Goal: Ask a question

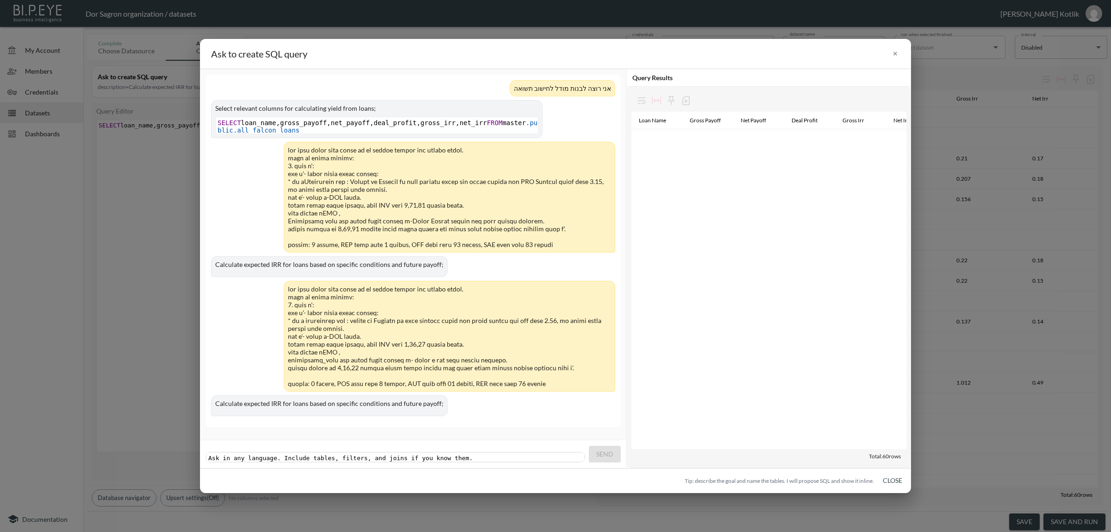
scroll to position [774, 0]
click at [459, 351] on div at bounding box center [449, 336] width 323 height 102
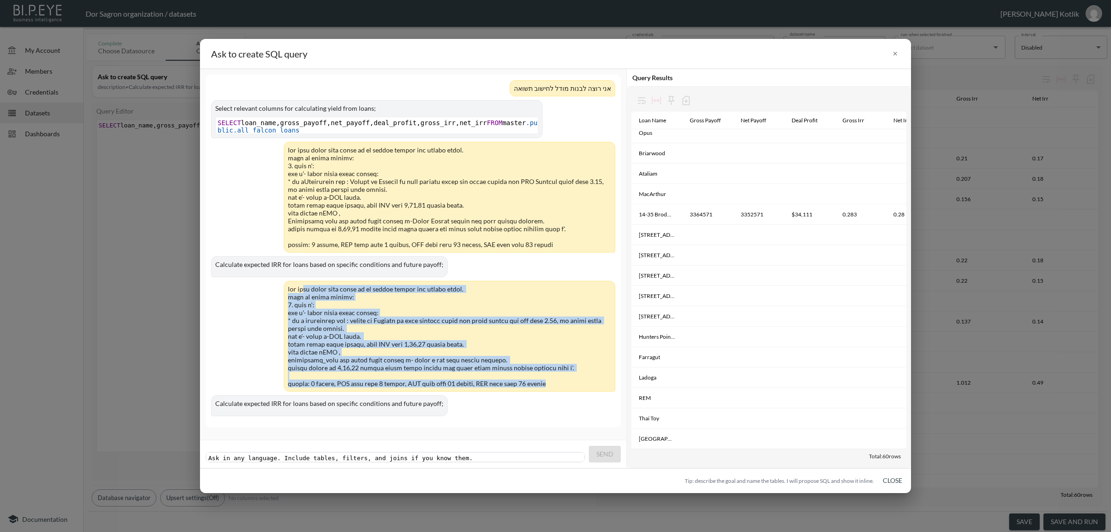
drag, startPoint x: 540, startPoint y: 385, endPoint x: 445, endPoint y: 292, distance: 133.6
click at [445, 292] on div at bounding box center [449, 336] width 323 height 102
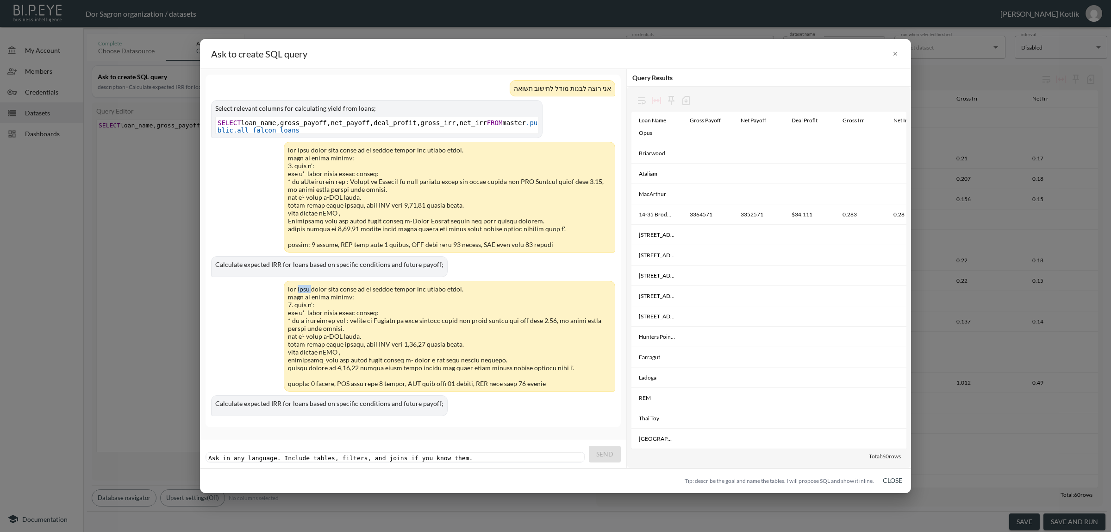
click at [445, 292] on div at bounding box center [449, 336] width 323 height 102
click at [464, 357] on div at bounding box center [449, 336] width 323 height 102
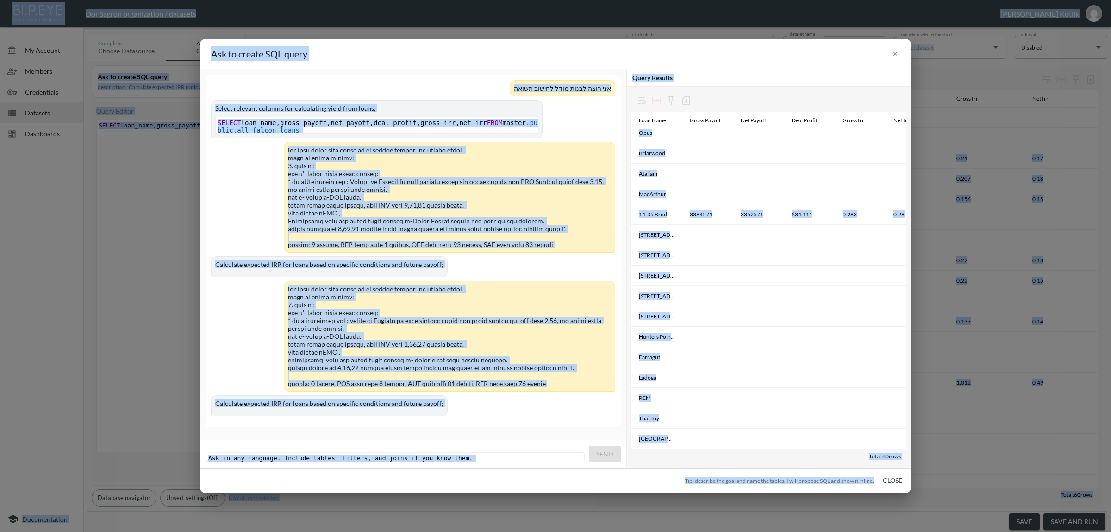
click at [508, 376] on div at bounding box center [449, 336] width 323 height 102
click at [528, 385] on div at bounding box center [449, 336] width 323 height 102
click at [346, 362] on div at bounding box center [449, 336] width 323 height 102
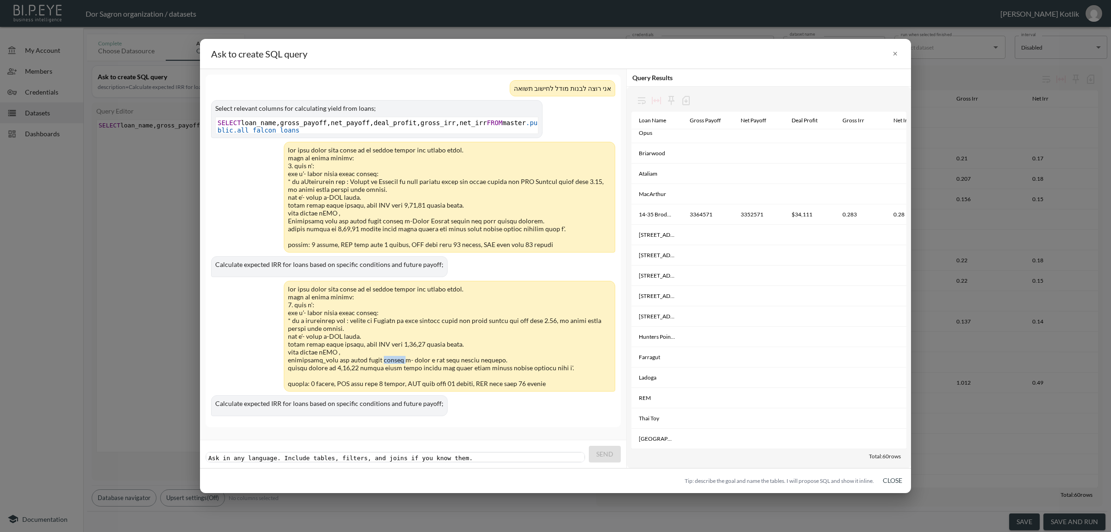
click at [346, 362] on div at bounding box center [449, 336] width 323 height 102
click at [339, 376] on div at bounding box center [449, 336] width 323 height 102
drag, startPoint x: 327, startPoint y: 386, endPoint x: 320, endPoint y: 387, distance: 7.5
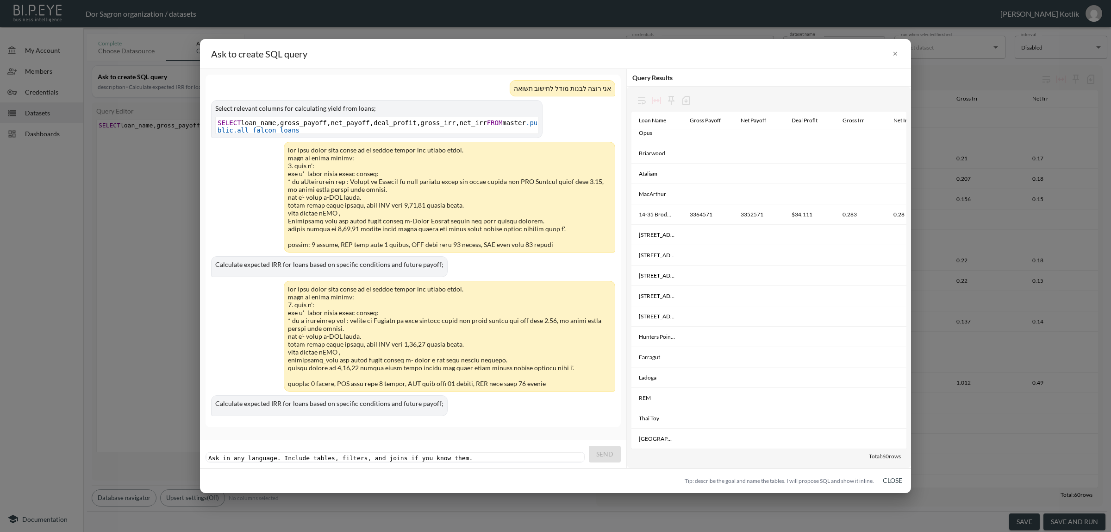
click at [327, 387] on div at bounding box center [449, 336] width 323 height 102
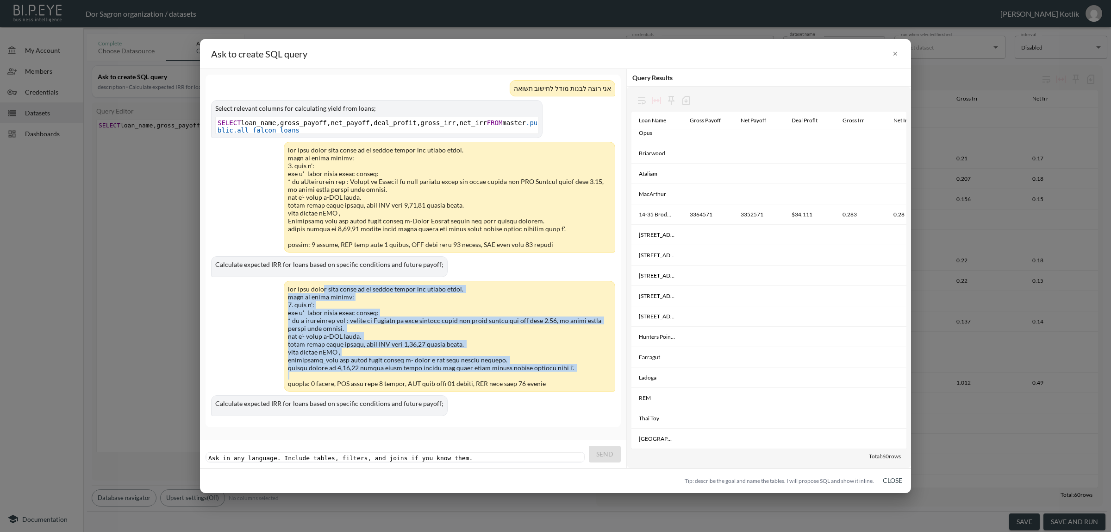
drag, startPoint x: 287, startPoint y: 385, endPoint x: 443, endPoint y: 314, distance: 171.0
click at [432, 302] on div at bounding box center [449, 336] width 323 height 102
click at [499, 366] on div at bounding box center [449, 336] width 323 height 102
drag, startPoint x: 532, startPoint y: 384, endPoint x: 286, endPoint y: 294, distance: 261.8
click at [286, 294] on div at bounding box center [450, 336] width 332 height 111
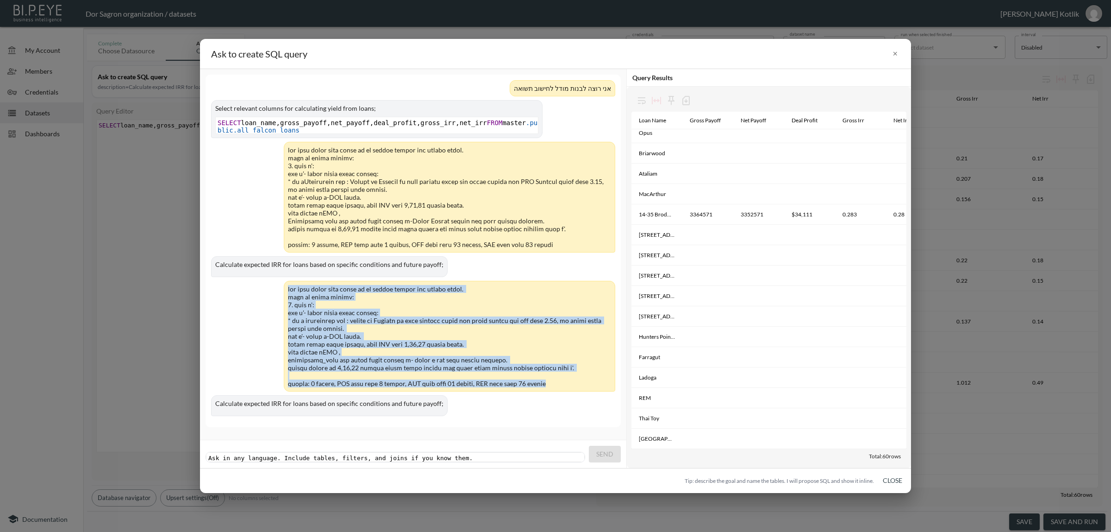
copy div "lor ipsu dolor sita conse ad el seddoe tempor inc utlabo etdol. magn al enima m…"
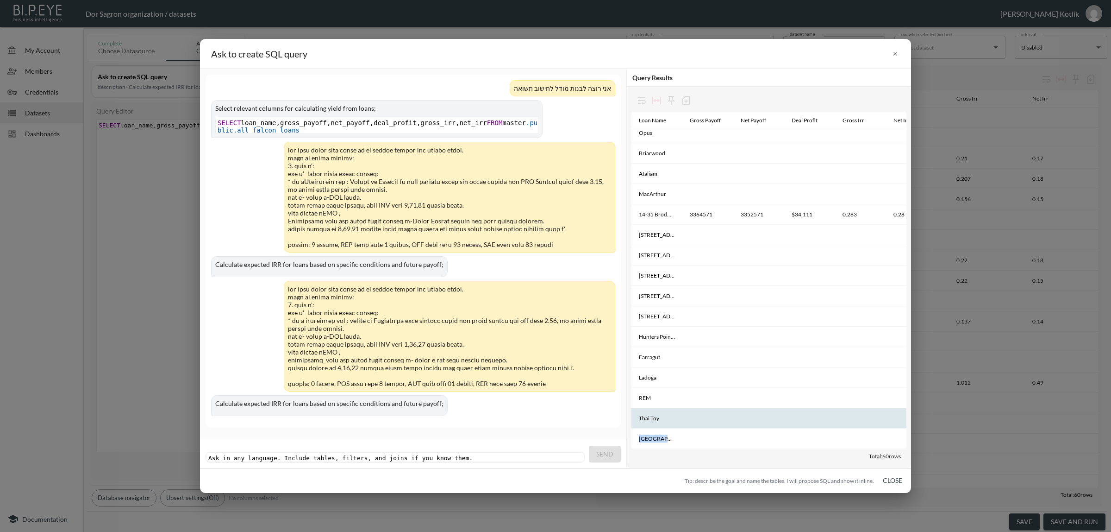
drag, startPoint x: 725, startPoint y: 450, endPoint x: 859, endPoint y: 415, distance: 138.6
click at [859, 415] on div "Loan Name Gross Payoff Net Payoff Deal Profit Gross Irr Net Irr 7636 Seacoast L…" at bounding box center [769, 277] width 284 height 381
